Goal: Task Accomplishment & Management: Use online tool/utility

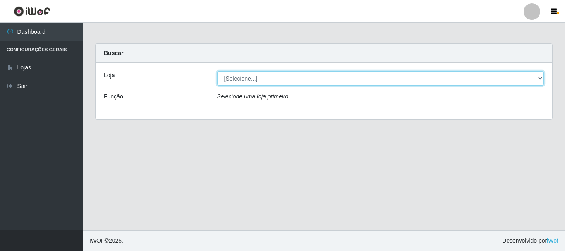
click at [539, 77] on select "[Selecione...] [GEOGRAPHIC_DATA] [GEOGRAPHIC_DATA]" at bounding box center [380, 78] width 327 height 14
select select "64"
click at [217, 71] on select "[Selecione...] [GEOGRAPHIC_DATA] [GEOGRAPHIC_DATA]" at bounding box center [380, 78] width 327 height 14
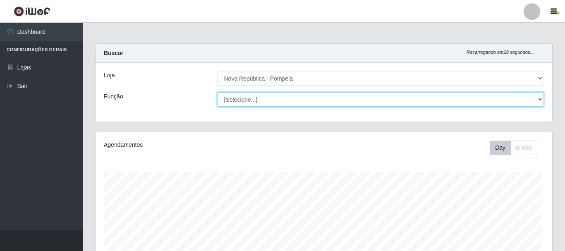
click at [538, 100] on select "[Selecione...] Balconista Operador de Caixa Recepcionista Repositor" at bounding box center [380, 99] width 327 height 14
select select "22"
click at [216, 92] on select "[Selecione...] Balconista Operador de Caixa Recepcionista Repositor" at bounding box center [378, 99] width 325 height 14
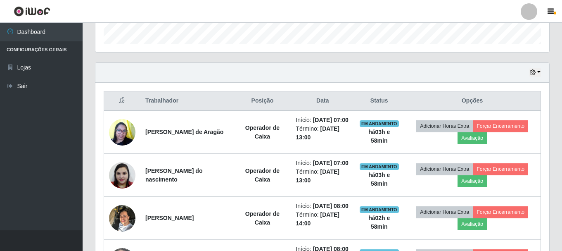
scroll to position [233, 0]
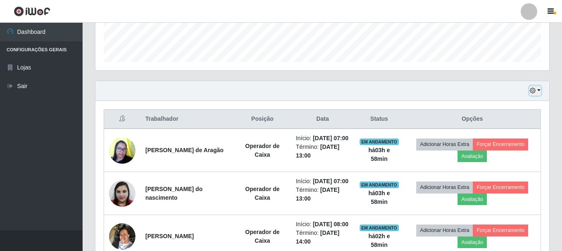
click at [537, 91] on button "button" at bounding box center [536, 91] width 12 height 10
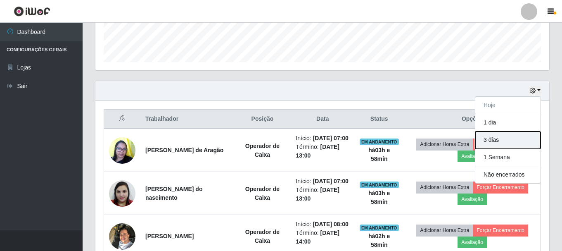
click at [488, 143] on button "3 dias" at bounding box center [508, 139] width 65 height 17
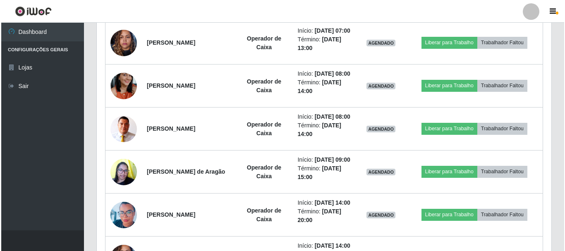
scroll to position [812, 0]
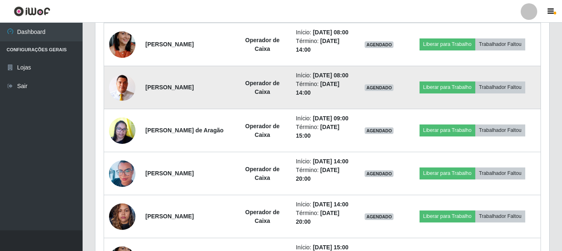
click at [125, 101] on img at bounding box center [122, 87] width 26 height 27
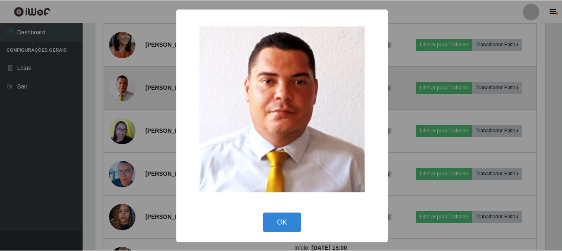
scroll to position [171, 450]
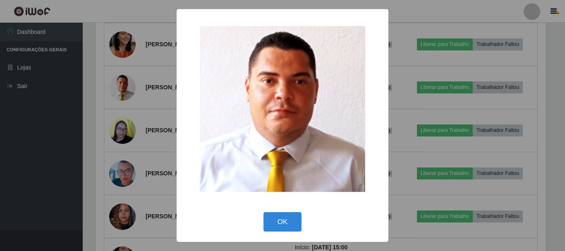
click at [405, 124] on div "× OK Cancel" at bounding box center [282, 125] width 565 height 251
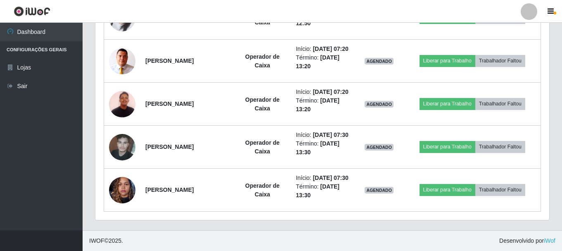
scroll to position [1856, 0]
